Goal: Find specific page/section: Find specific page/section

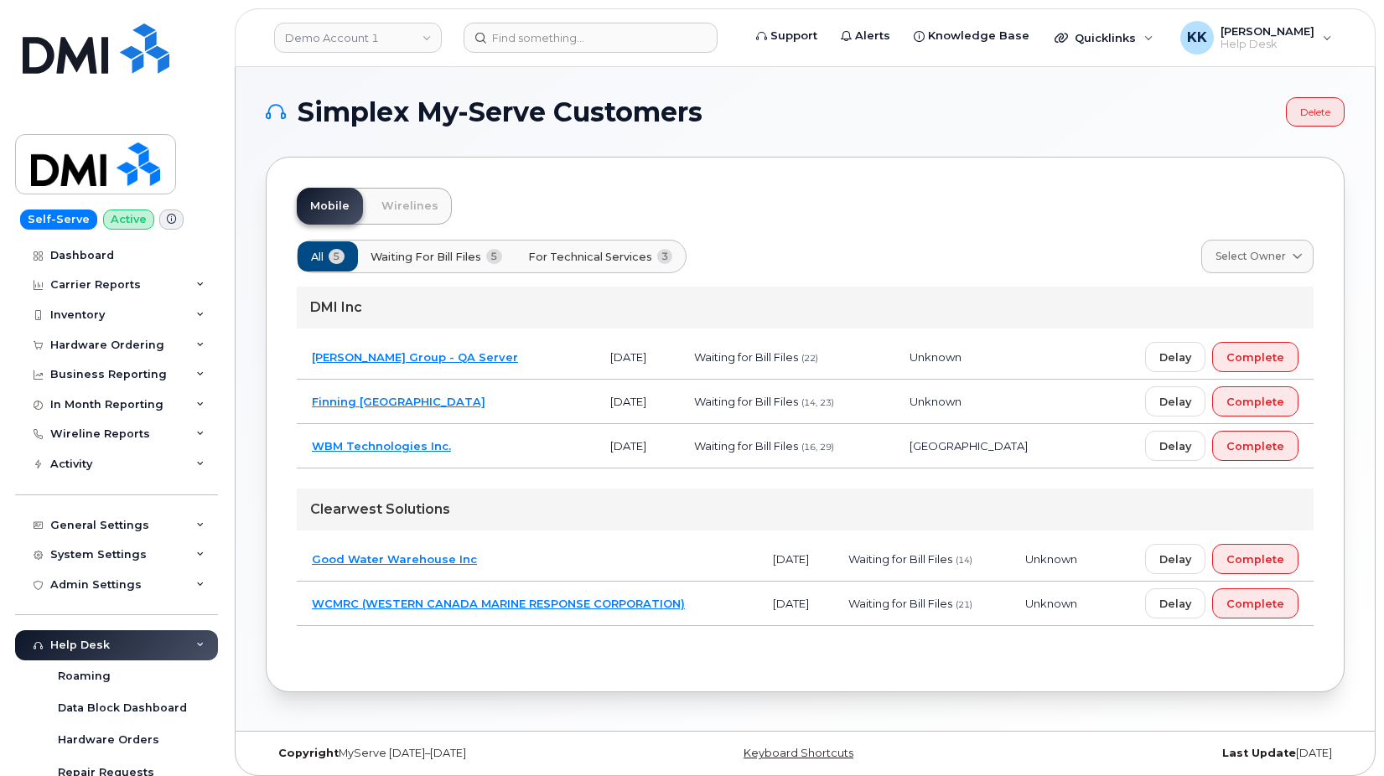
click at [531, 559] on td "Good Water Warehouse Inc" at bounding box center [527, 559] width 461 height 44
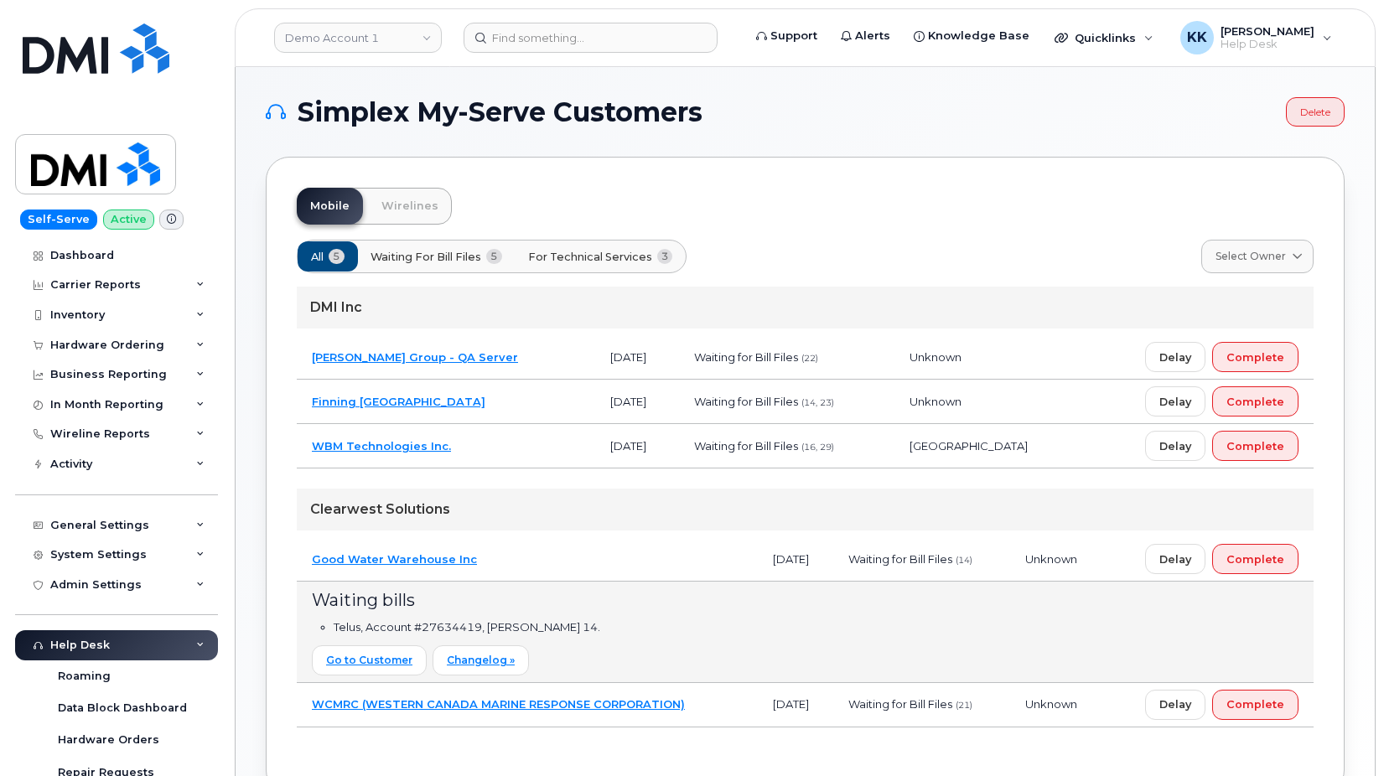
click at [454, 405] on td "Finning Canada" at bounding box center [446, 402] width 298 height 44
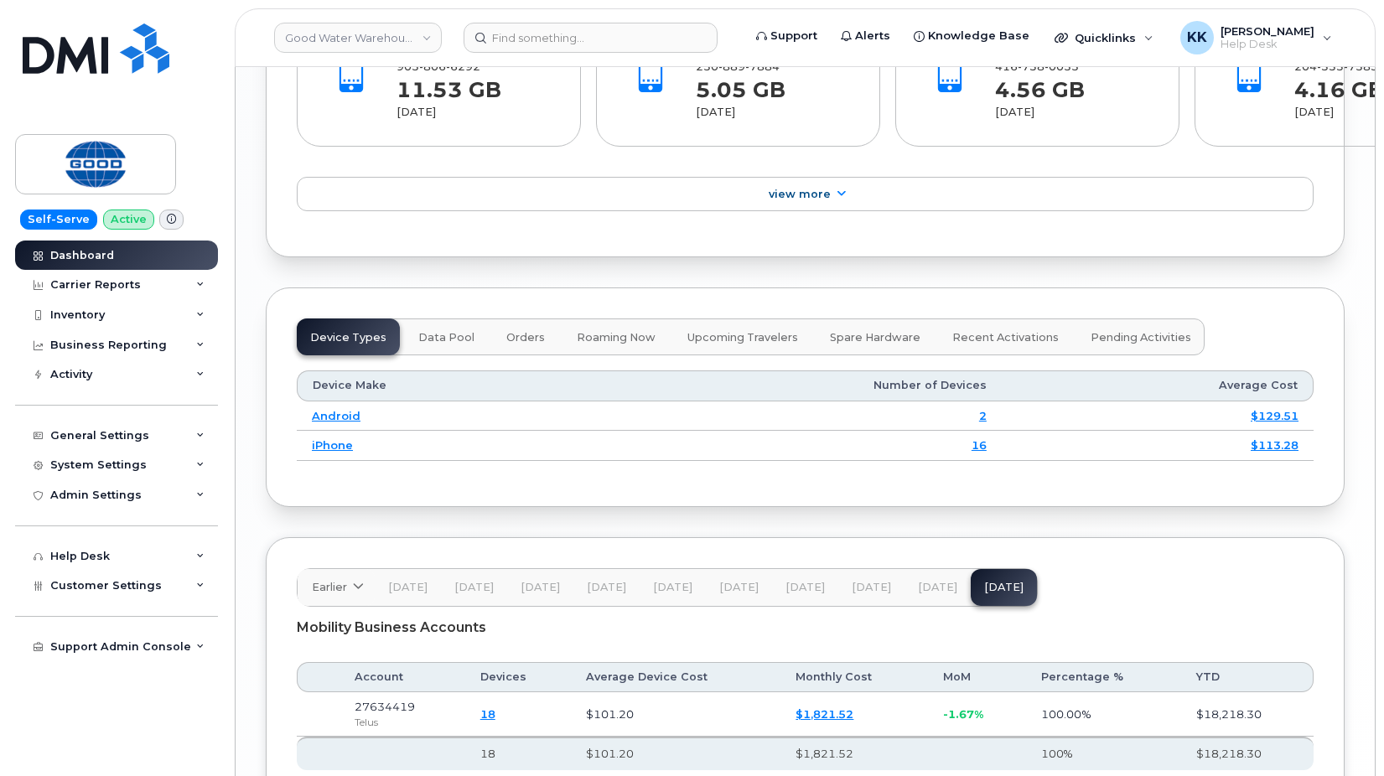
scroll to position [2125, 0]
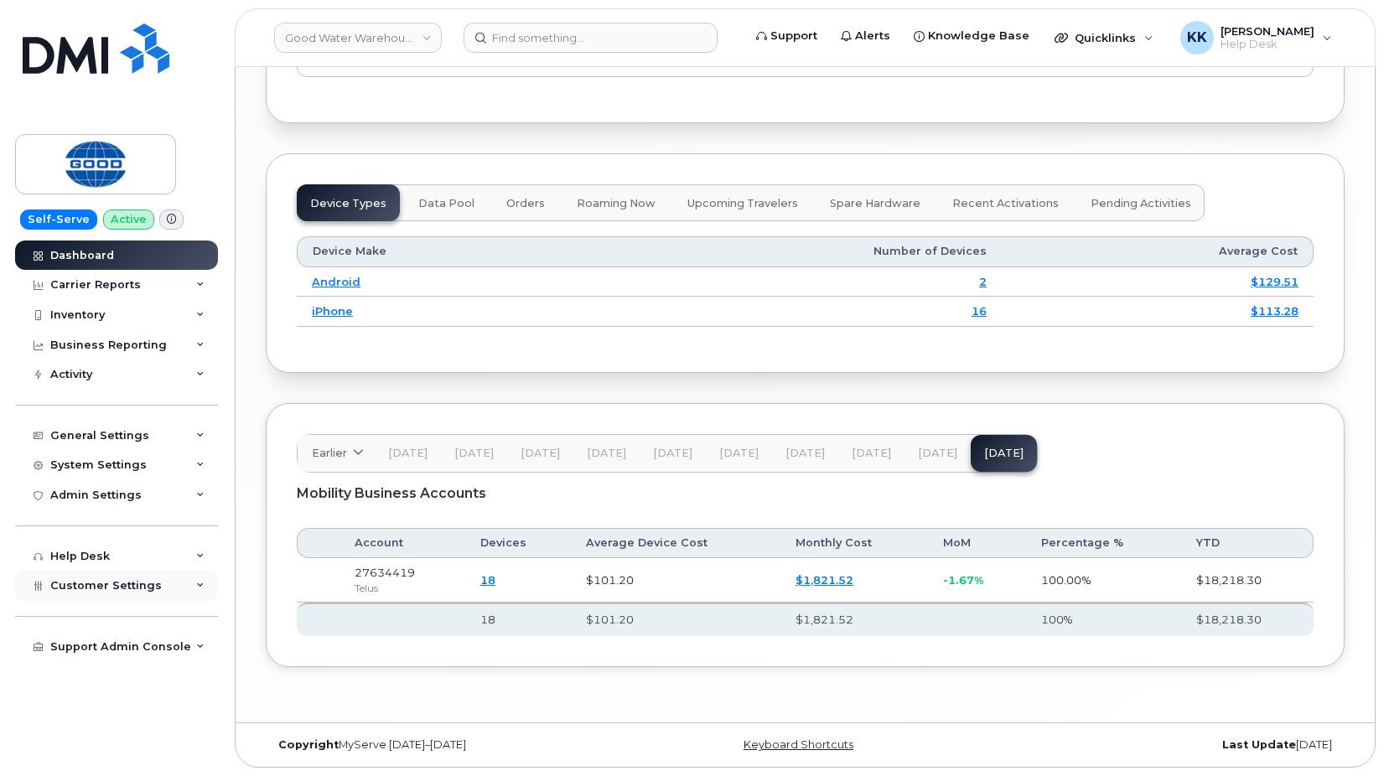
click at [144, 591] on span "Customer Settings" at bounding box center [105, 585] width 111 height 13
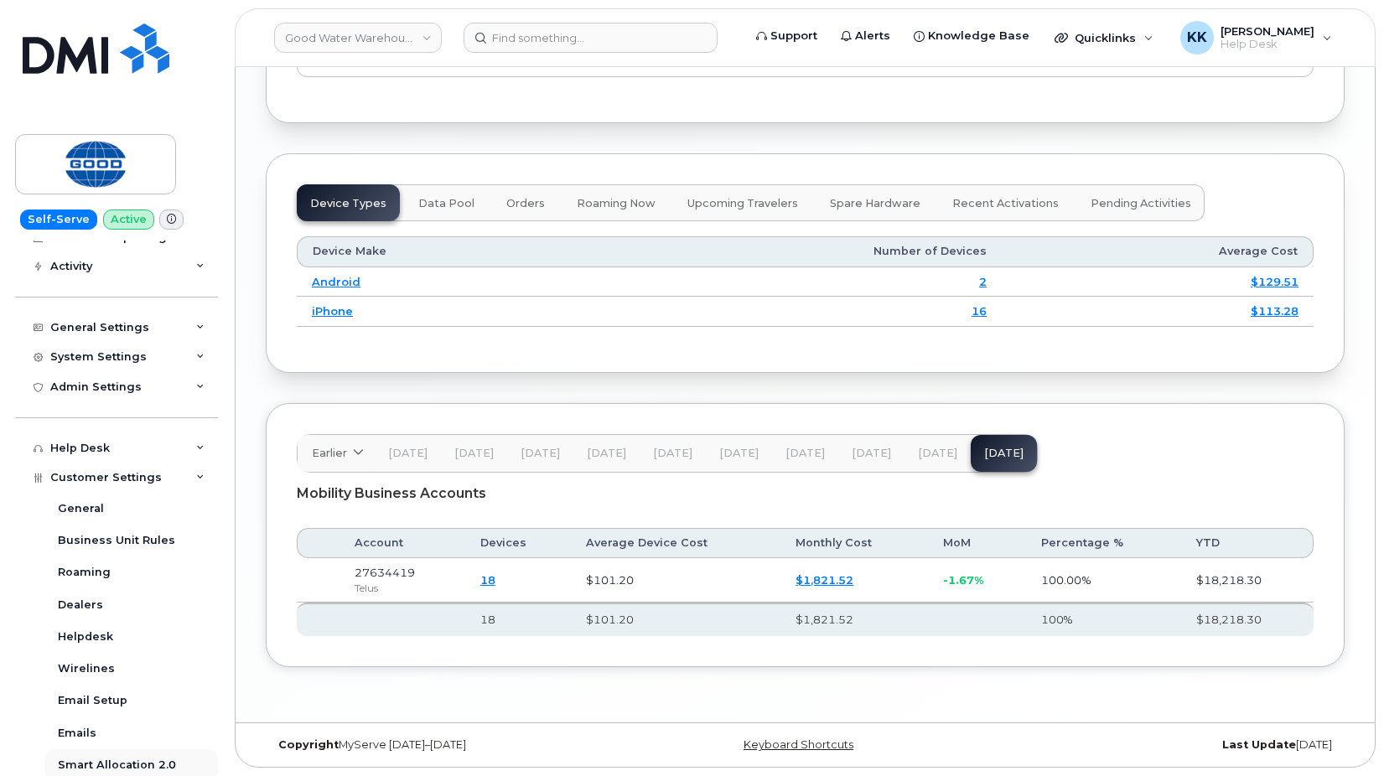
scroll to position [241, 0]
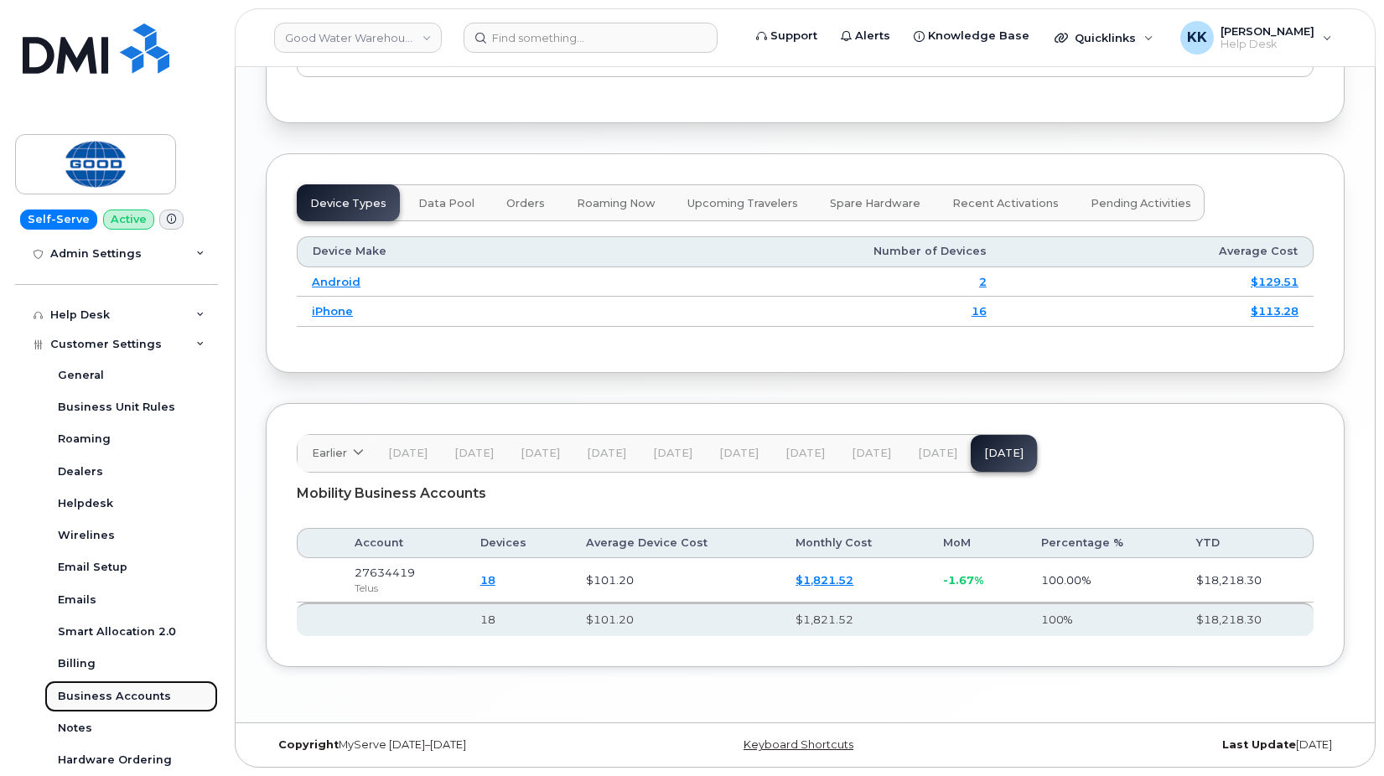
click at [135, 699] on div "Business Accounts" at bounding box center [114, 696] width 113 height 15
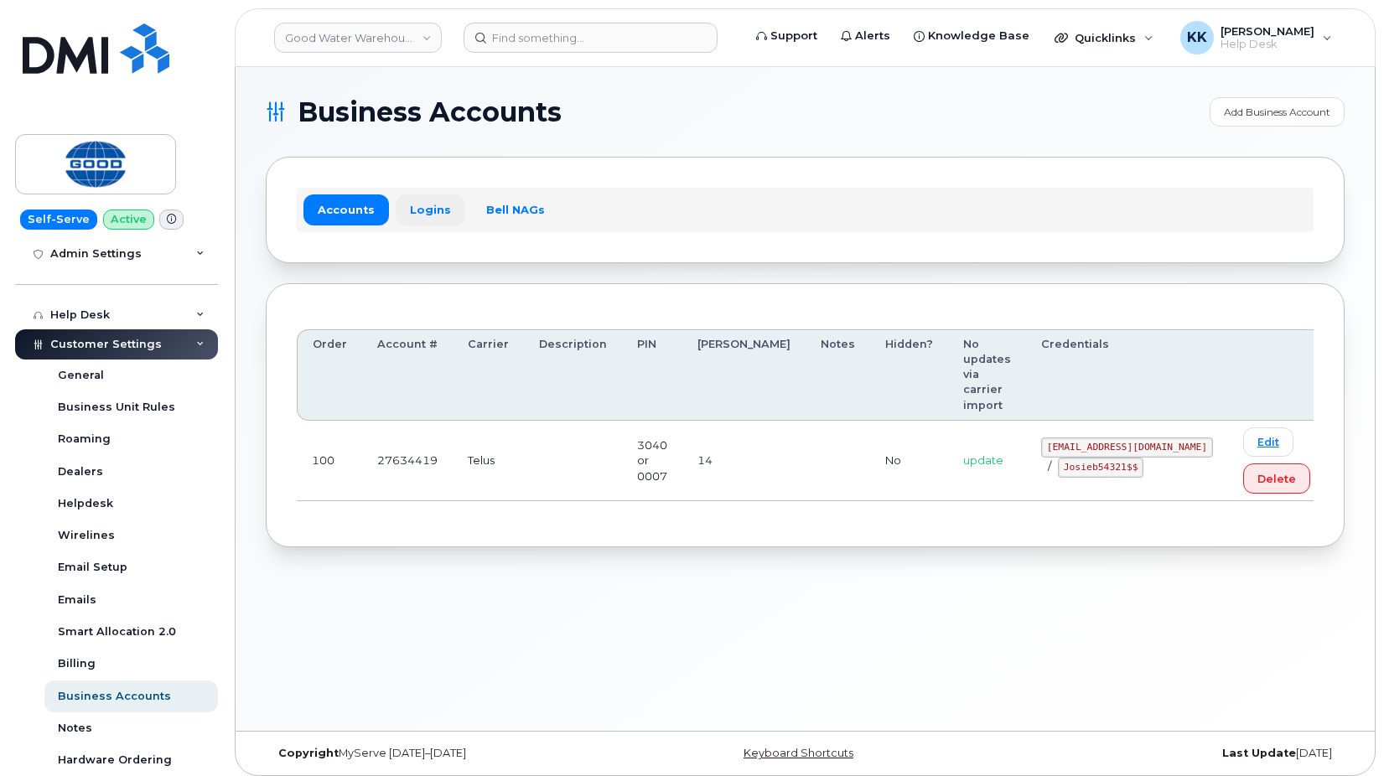
click at [429, 213] on link "Logins" at bounding box center [431, 209] width 70 height 30
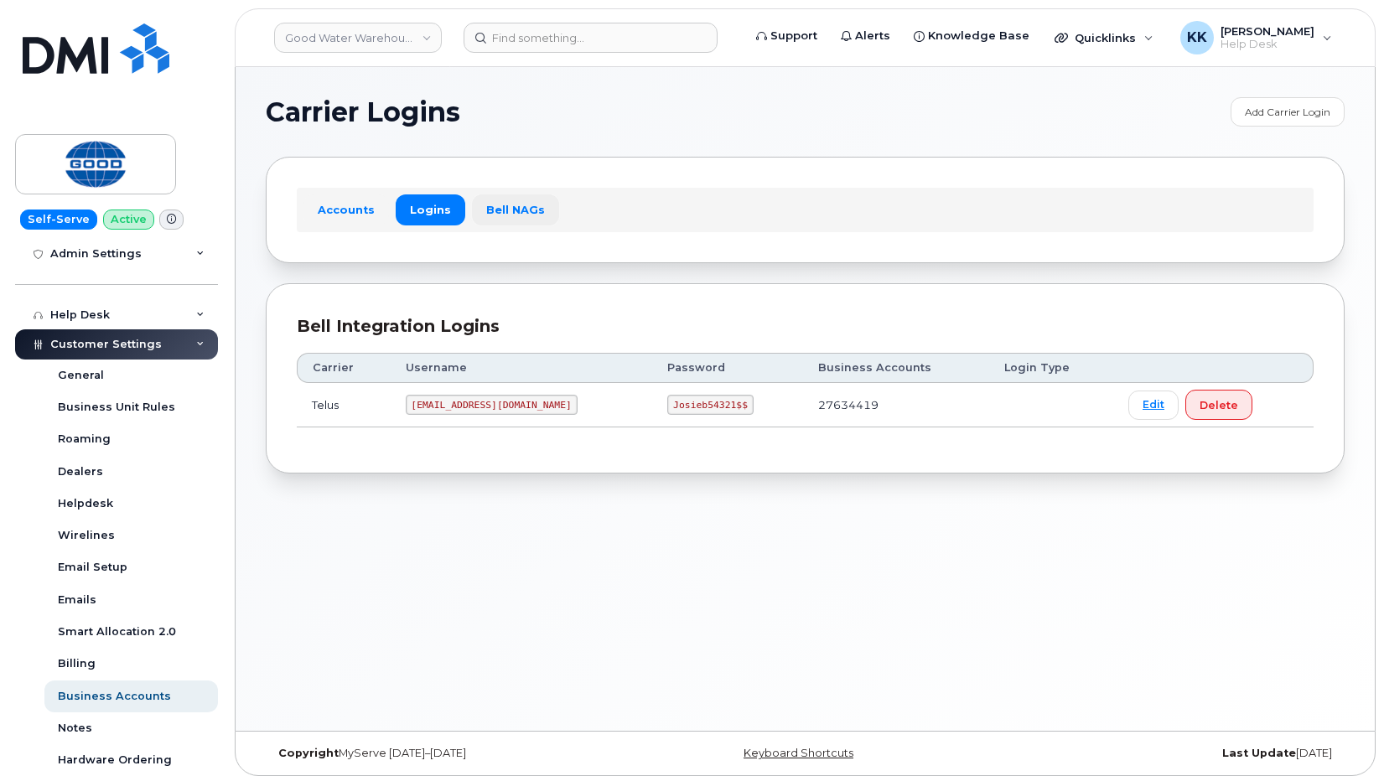
click at [520, 197] on link "Bell NAGs" at bounding box center [515, 209] width 87 height 30
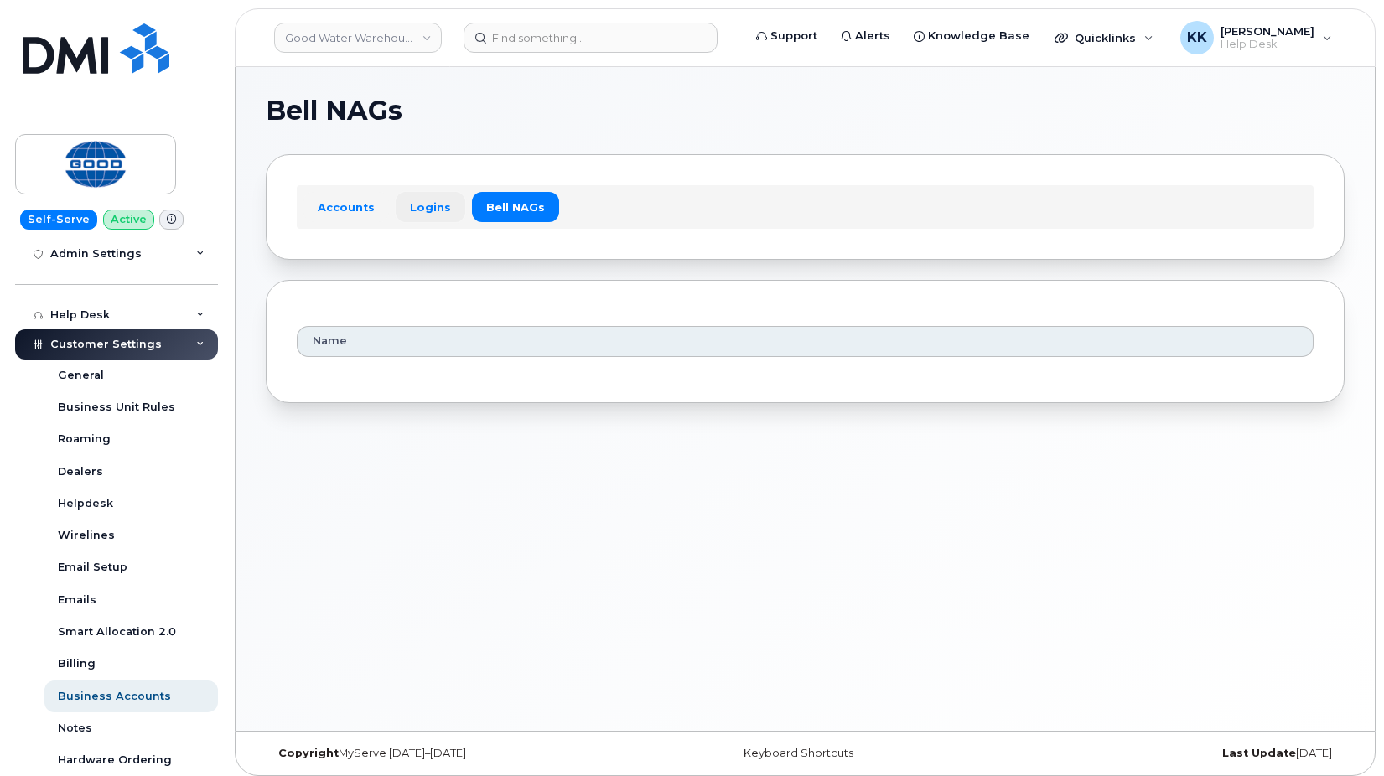
click at [427, 210] on link "Logins" at bounding box center [431, 207] width 70 height 30
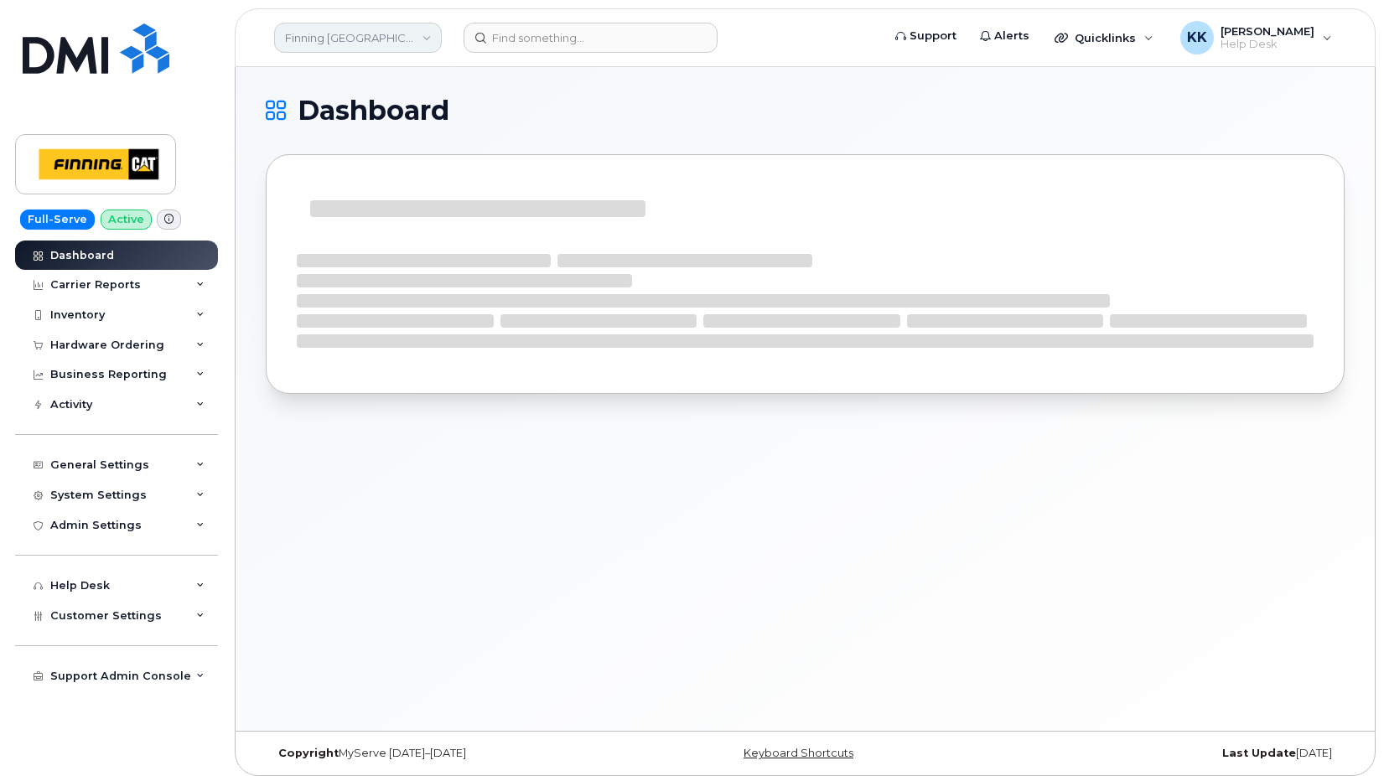
click at [325, 29] on link "Finning Canada" at bounding box center [358, 38] width 168 height 30
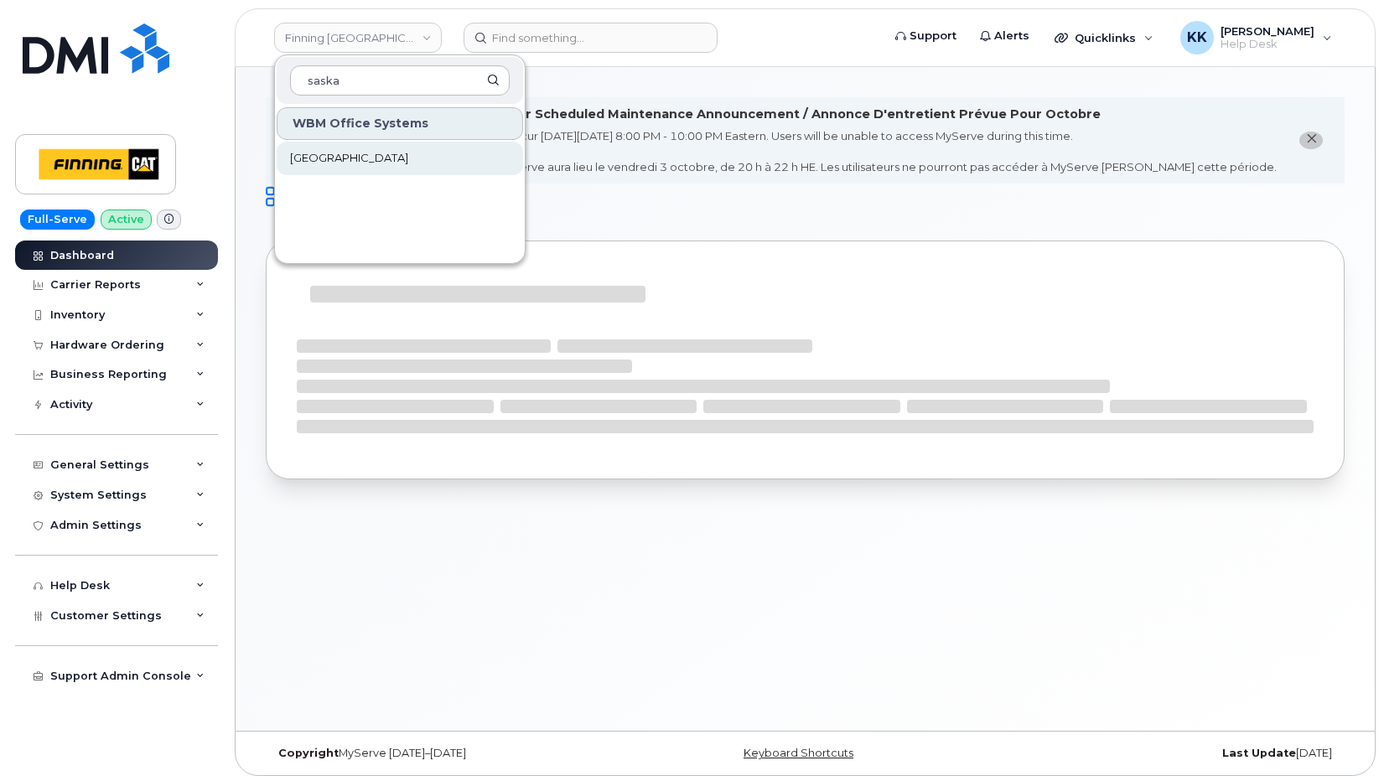
type input "saska"
click at [361, 163] on span "Saskatoon Health Region" at bounding box center [349, 158] width 118 height 17
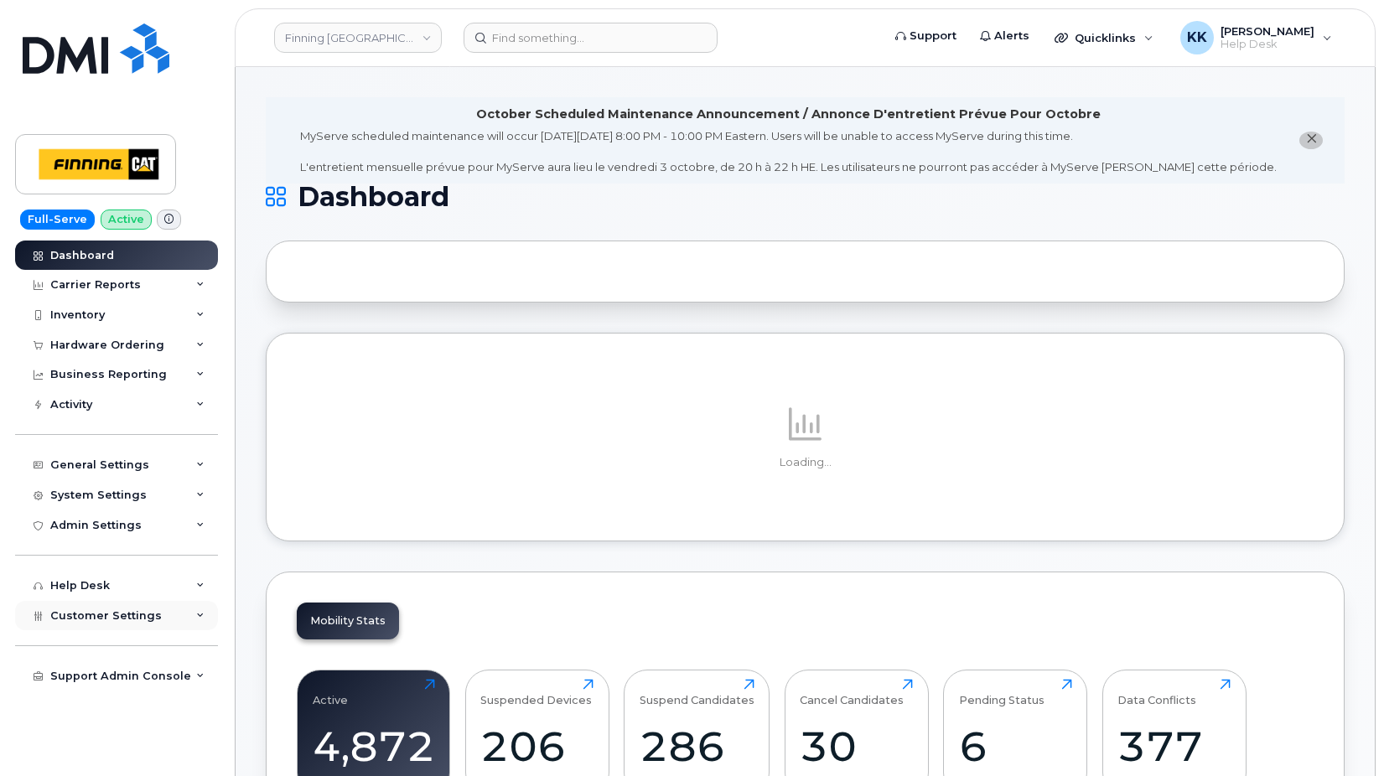
click at [91, 629] on div "Customer Settings" at bounding box center [116, 616] width 203 height 30
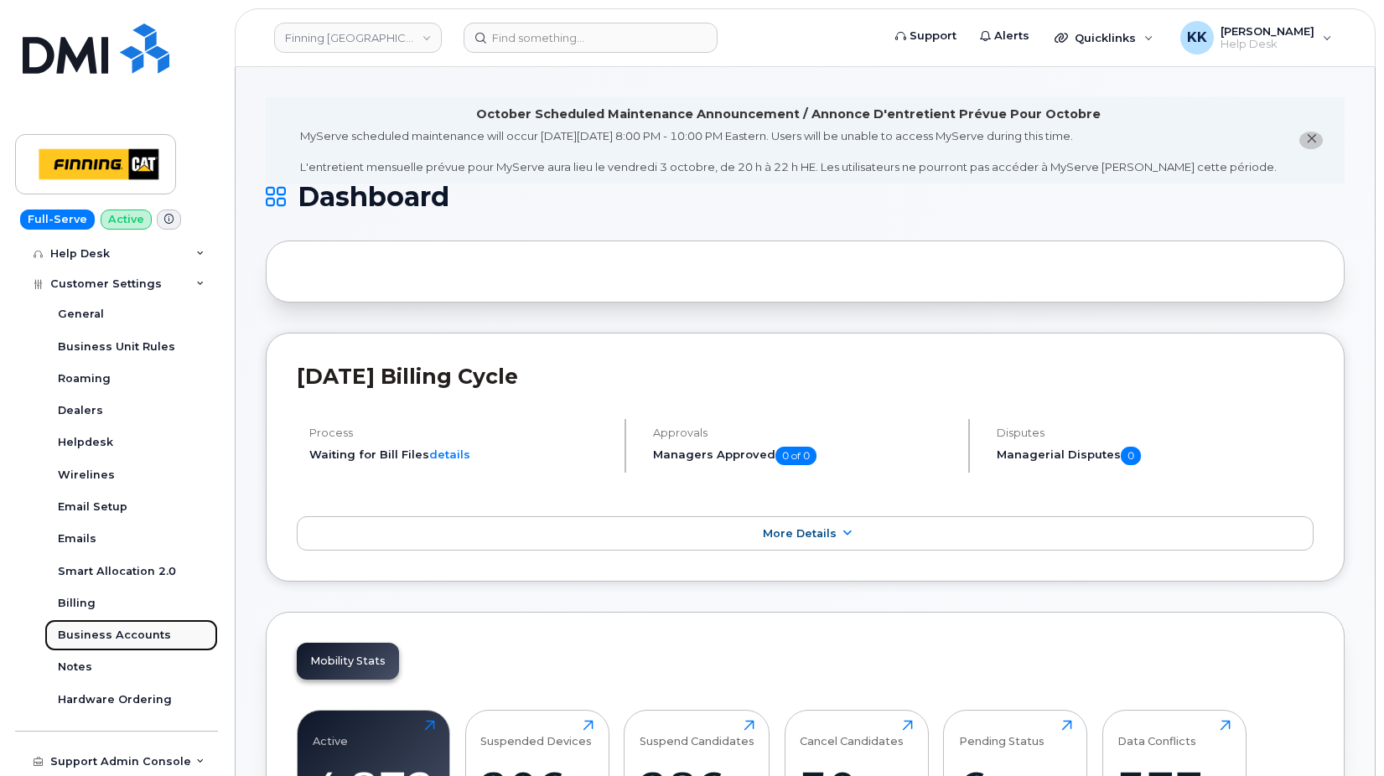
click at [121, 638] on div "Business Accounts" at bounding box center [114, 635] width 113 height 15
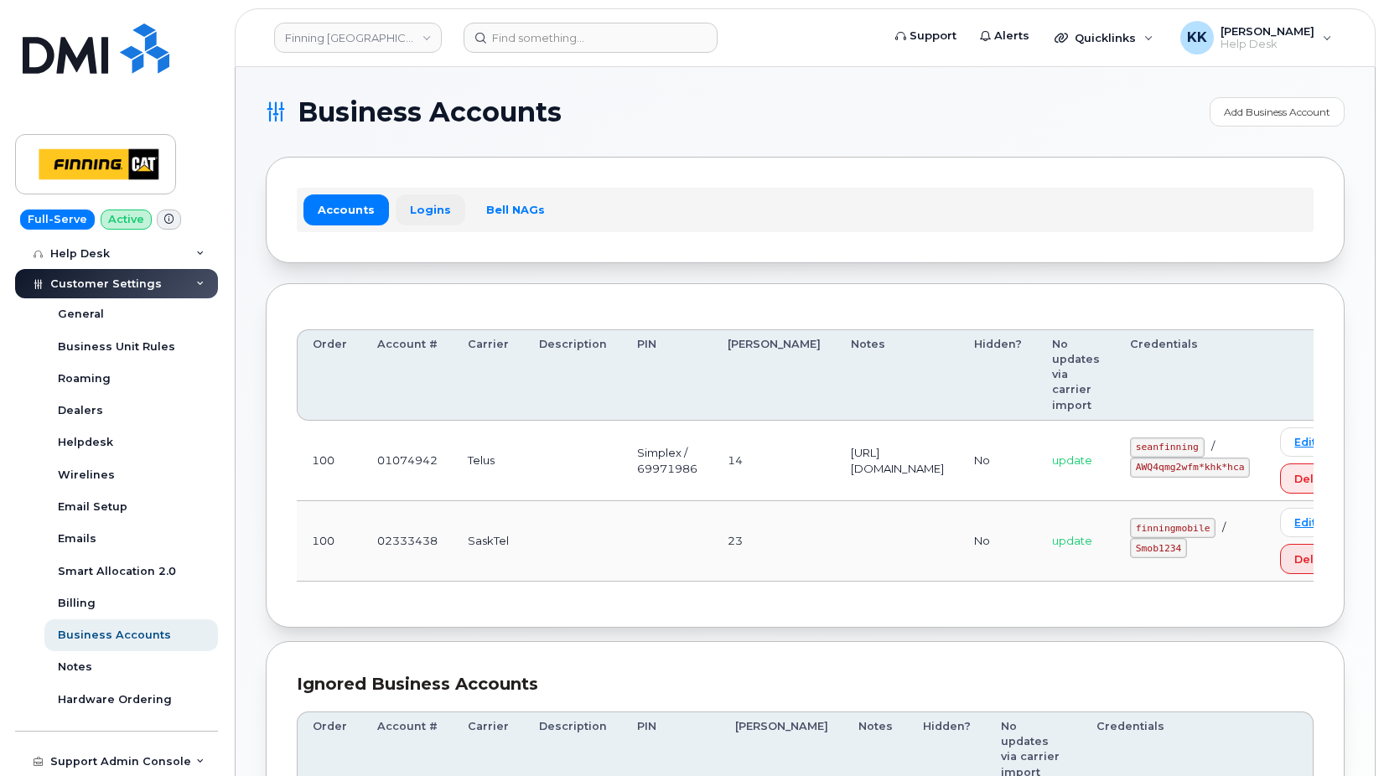
click at [435, 211] on link "Logins" at bounding box center [431, 209] width 70 height 30
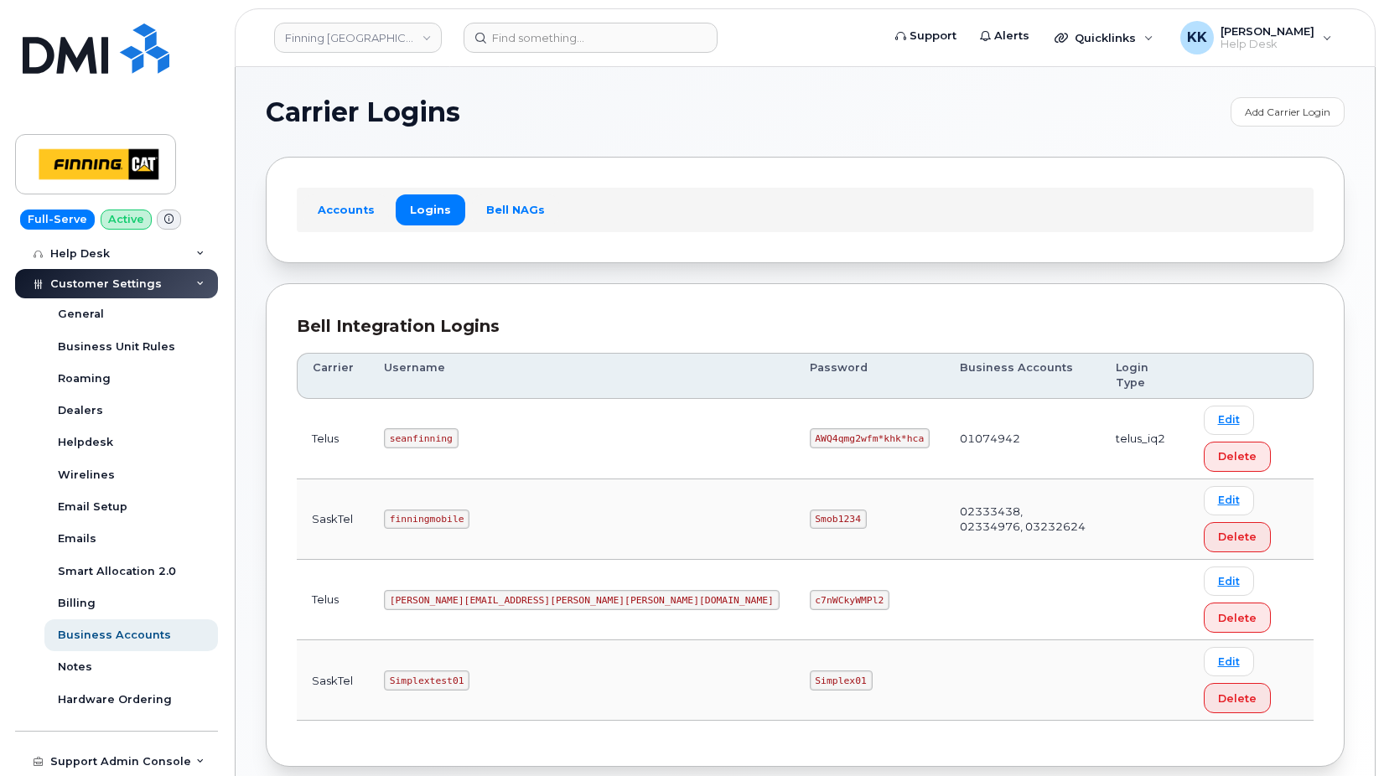
click at [415, 510] on code "finningmobile" at bounding box center [427, 520] width 86 height 20
copy code "finningmobile"
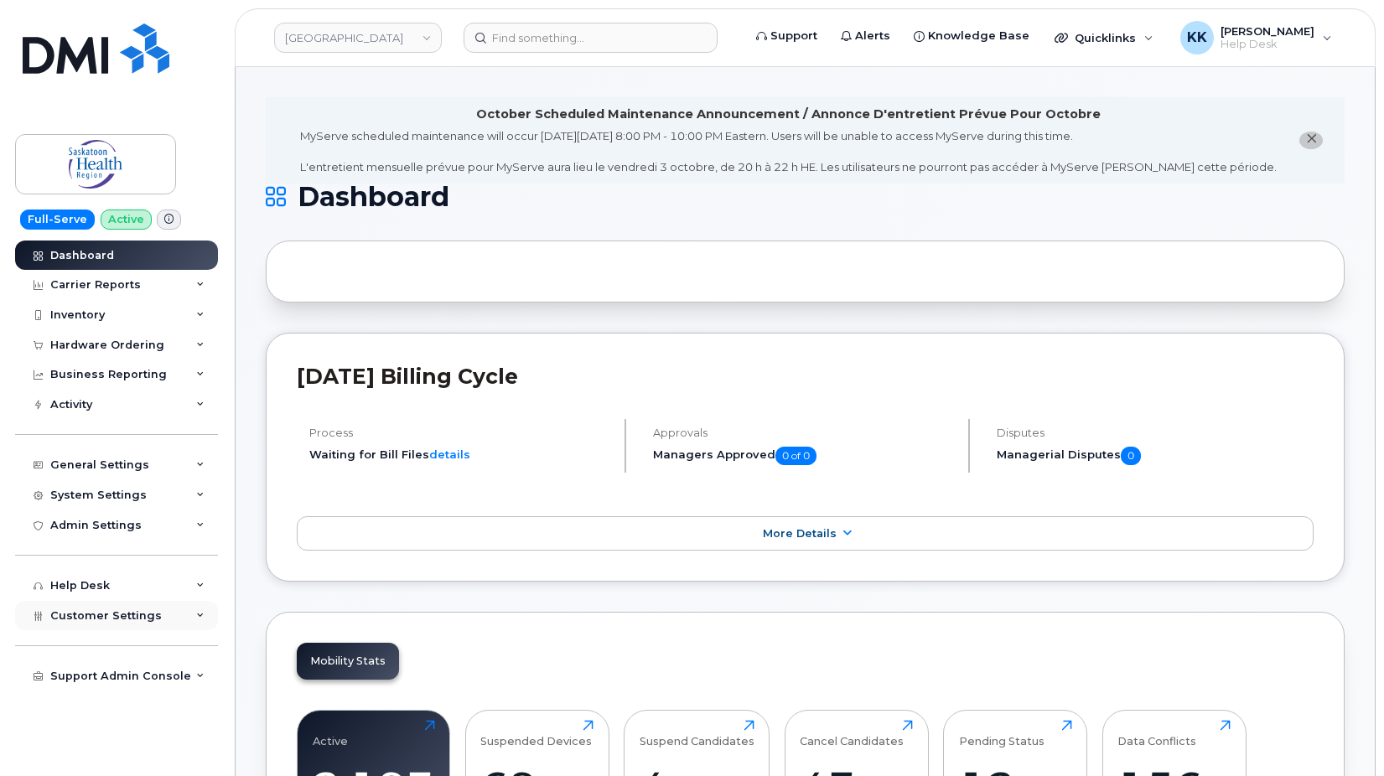
click at [98, 609] on div "Customer Settings" at bounding box center [105, 615] width 111 height 13
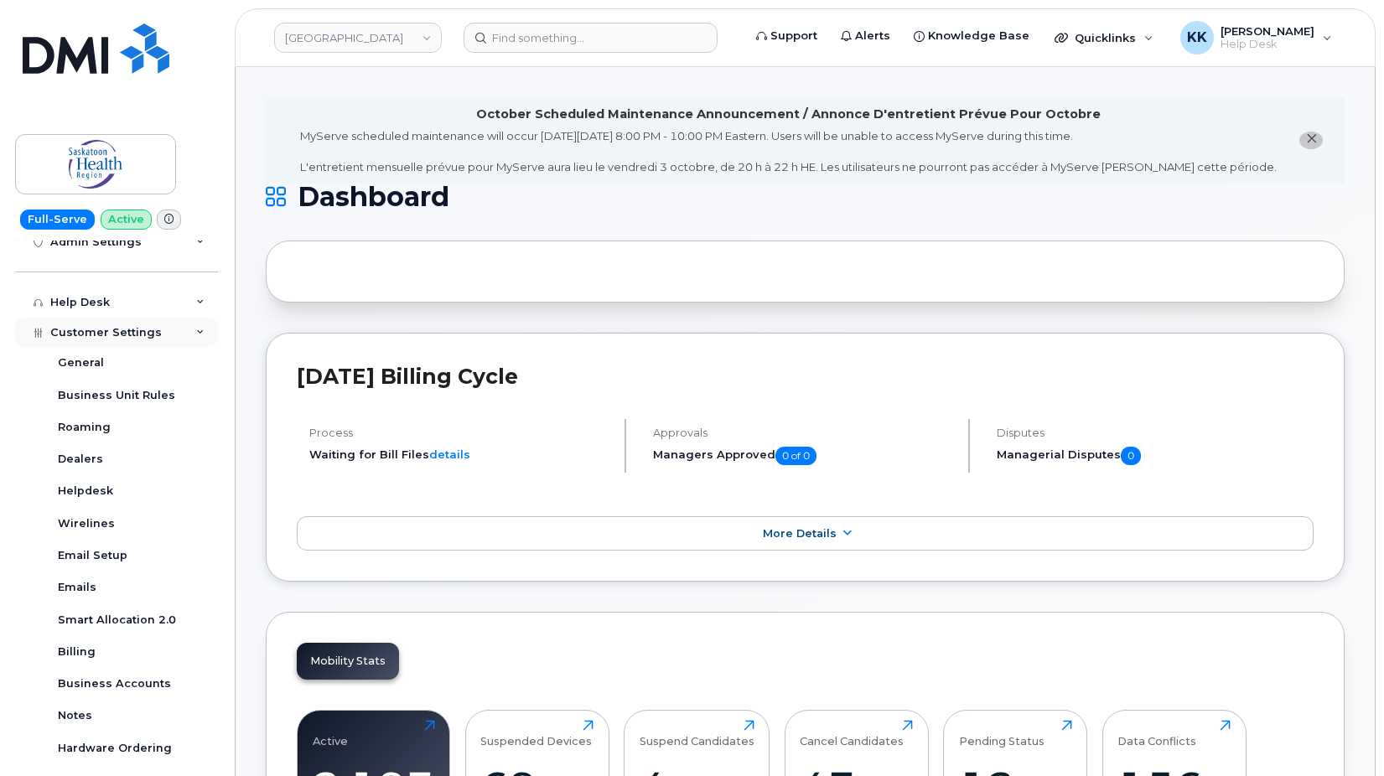
scroll to position [332, 0]
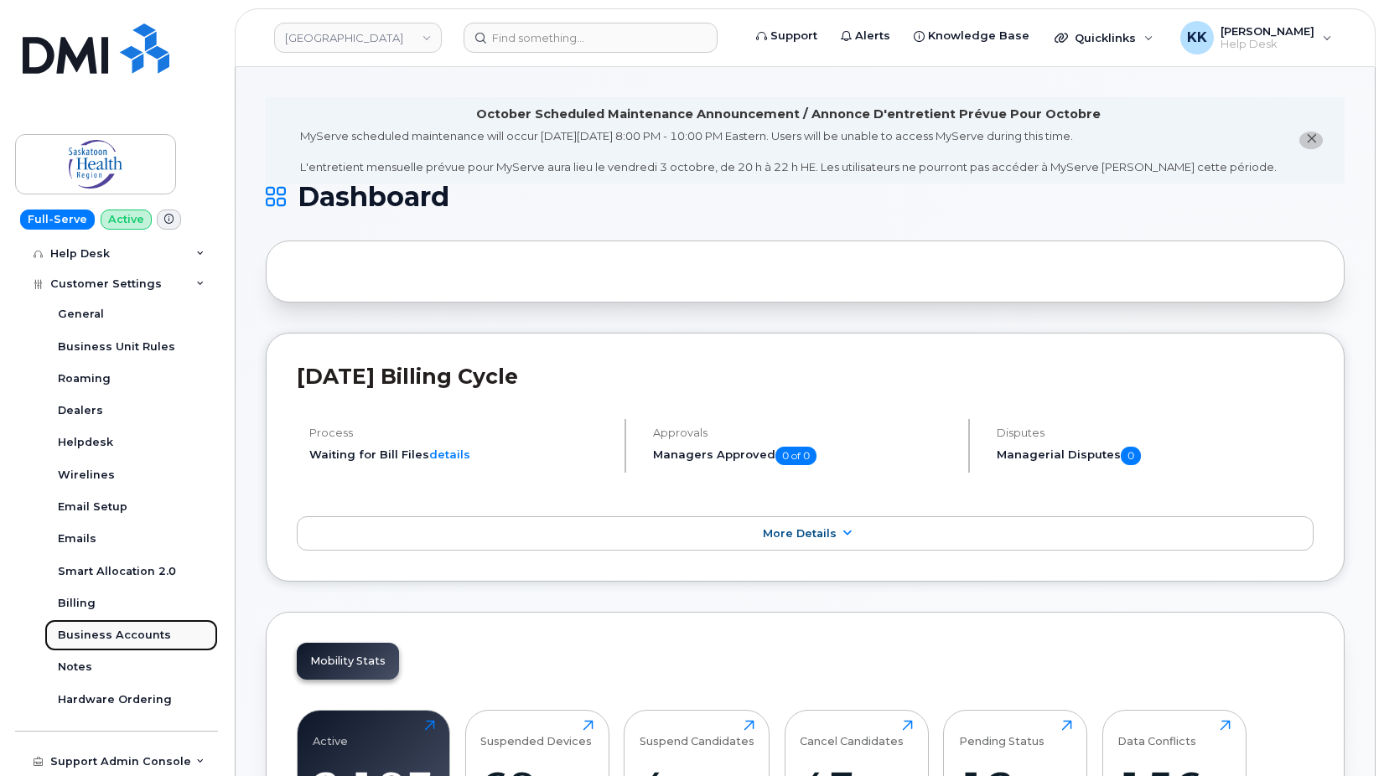
click at [121, 635] on div "Business Accounts" at bounding box center [114, 635] width 113 height 15
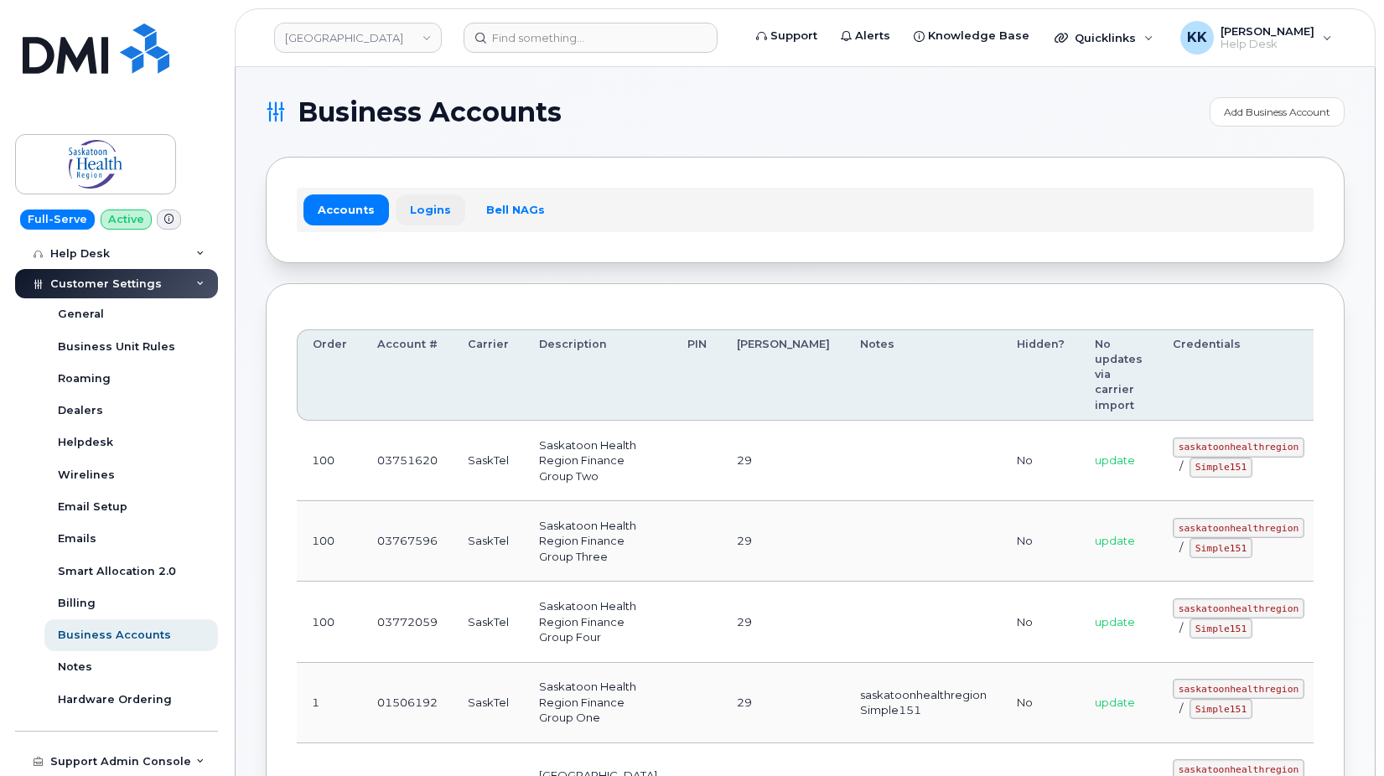
click at [422, 220] on link "Logins" at bounding box center [431, 209] width 70 height 30
